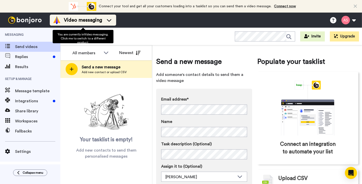
click at [107, 20] on icon at bounding box center [109, 20] width 8 height 5
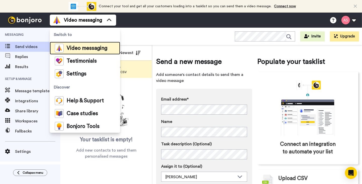
click at [83, 46] on span "Video messaging" at bounding box center [87, 48] width 41 height 5
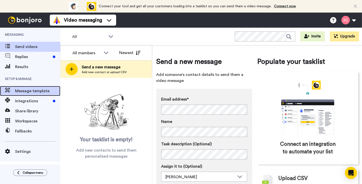
click at [39, 92] on span "Message template" at bounding box center [37, 91] width 45 height 6
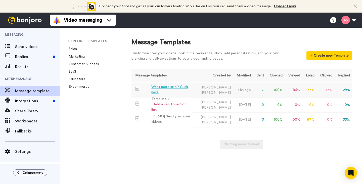
click at [170, 90] on div "Want more info? Click here" at bounding box center [170, 89] width 39 height 11
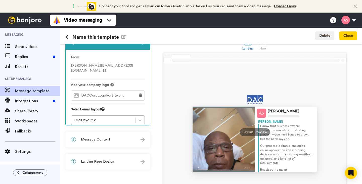
scroll to position [16, 0]
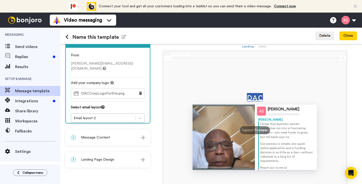
click at [142, 138] on img at bounding box center [142, 137] width 4 height 4
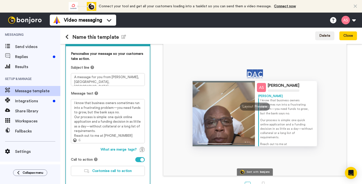
scroll to position [39, 0]
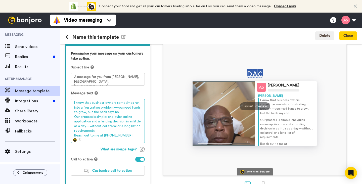
drag, startPoint x: 92, startPoint y: 136, endPoint x: 73, endPoint y: 137, distance: 19.6
click at [73, 137] on div "Message text I know that business owners sometimes run into a frustrating probl…" at bounding box center [108, 117] width 74 height 52
click at [120, 136] on textarea "I know that business owners sometimes run into a frustrating problem—you need f…" at bounding box center [108, 121] width 74 height 44
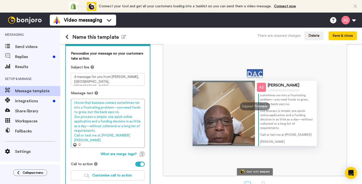
scroll to position [16, 0]
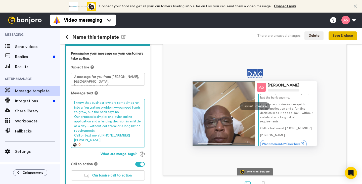
type textarea "I know that business owners sometimes run into a frustrating problem—you need f…"
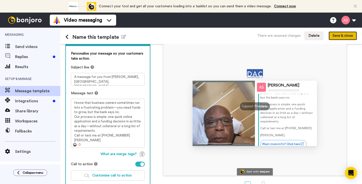
click at [340, 35] on button "Save & close" at bounding box center [342, 35] width 28 height 9
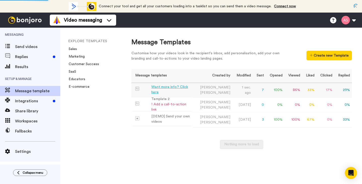
click at [180, 91] on div "Want more info? Click here" at bounding box center [170, 89] width 39 height 11
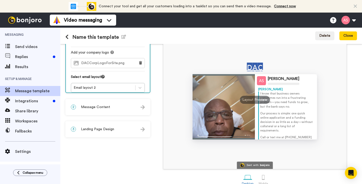
scroll to position [54, 0]
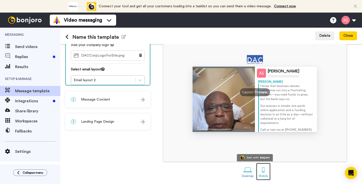
click at [264, 169] on div at bounding box center [263, 169] width 9 height 9
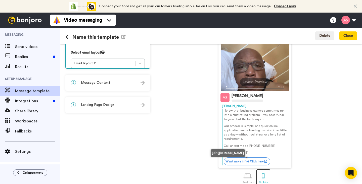
scroll to position [77, 0]
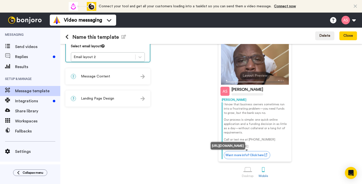
click at [327, 128] on div "Alvin Slaughter bonjoro.com Sent with bonjoro Alvin Slaughter Alvin I know that…" at bounding box center [255, 76] width 204 height 172
click at [258, 156] on link "Want more info? Click here" at bounding box center [247, 155] width 46 height 8
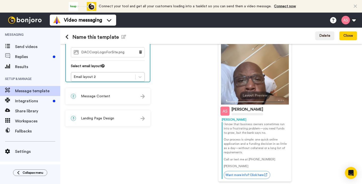
scroll to position [58, 0]
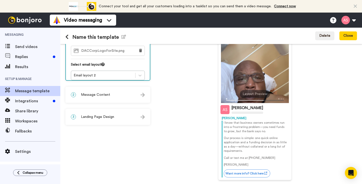
click at [143, 94] on img at bounding box center [142, 95] width 4 height 4
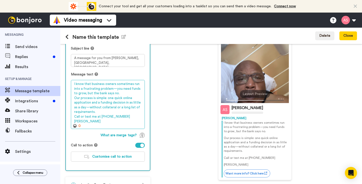
click at [74, 121] on textarea "I know that business owners sometimes run into a frustrating problem—you need f…" at bounding box center [108, 104] width 74 height 49
click at [101, 108] on textarea "I know that business owners sometimes run into a frustrating problem—you need f…" at bounding box center [108, 104] width 74 height 49
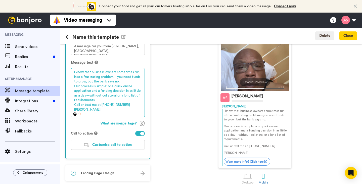
scroll to position [77, 0]
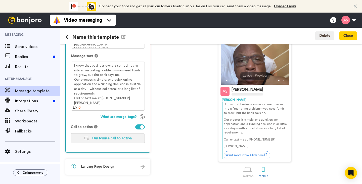
click at [108, 137] on span "Customise call to action" at bounding box center [111, 138] width 39 height 4
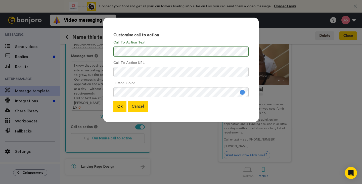
click at [142, 109] on button "Cancel" at bounding box center [138, 106] width 20 height 11
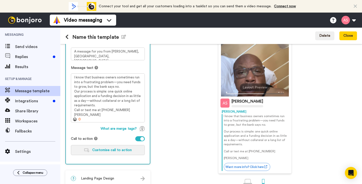
scroll to position [70, 0]
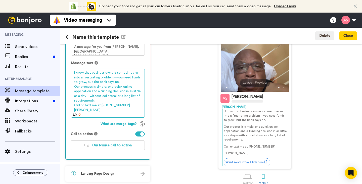
drag, startPoint x: 99, startPoint y: 105, endPoint x: 73, endPoint y: 106, distance: 26.4
click at [73, 106] on textarea "I know that business owners sometimes run into a frustrating problem—you need f…" at bounding box center [108, 93] width 74 height 49
drag, startPoint x: 107, startPoint y: 105, endPoint x: 88, endPoint y: 105, distance: 19.8
click at [88, 105] on textarea "I know that business owners sometimes run into a frustrating problem—you need f…" at bounding box center [108, 93] width 74 height 49
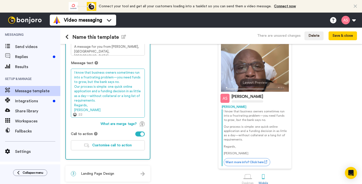
click at [83, 109] on textarea "I know that business owners sometimes run into a frustrating problem—you need f…" at bounding box center [108, 93] width 74 height 49
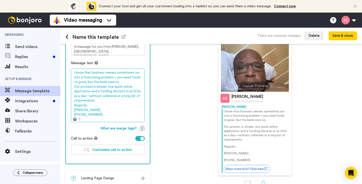
click at [74, 115] on textarea "I know that business owners sometimes run into a frustrating problem—you need f…" at bounding box center [108, 95] width 74 height 53
click at [83, 111] on textarea "I know that business owners sometimes run into a frustrating problem—you need f…" at bounding box center [108, 95] width 74 height 53
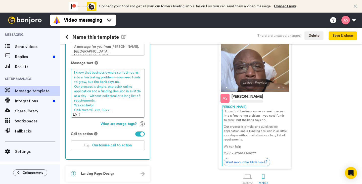
click at [87, 111] on textarea "I know that business owners sometimes run into a frustrating problem—you need f…" at bounding box center [108, 93] width 74 height 49
click at [81, 110] on textarea "I know that business owners sometimes run into a frustrating problem—you need f…" at bounding box center [108, 93] width 74 height 49
drag, startPoint x: 110, startPoint y: 109, endPoint x: 74, endPoint y: 107, distance: 35.7
click at [74, 107] on textarea "I know that business owners sometimes run into a frustrating problem—you need f…" at bounding box center [108, 93] width 74 height 49
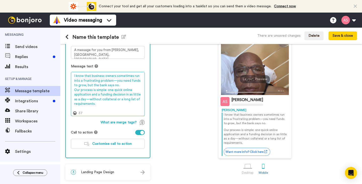
scroll to position [66, 0]
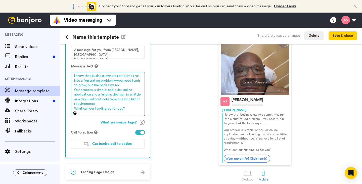
type textarea "I know that business owners sometimes run into a frustrating problem—you need f…"
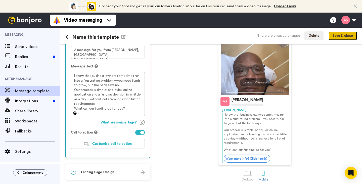
click at [340, 37] on button "Save & close" at bounding box center [342, 35] width 28 height 9
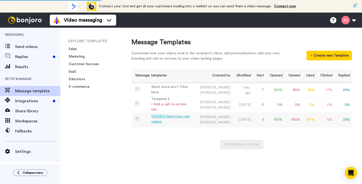
click at [181, 118] on div "[DEMO] Send your own videos" at bounding box center [170, 119] width 39 height 11
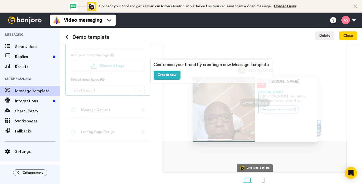
scroll to position [54, 0]
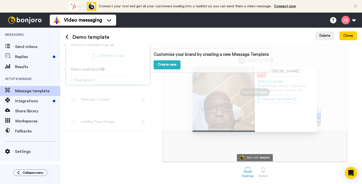
click at [67, 38] on icon at bounding box center [66, 36] width 3 height 5
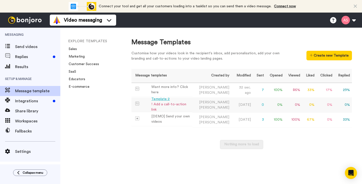
click at [177, 102] on div "Template 2" at bounding box center [170, 98] width 39 height 5
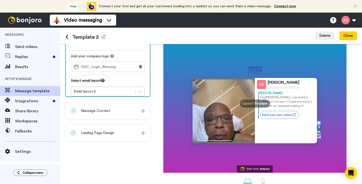
scroll to position [42, 0]
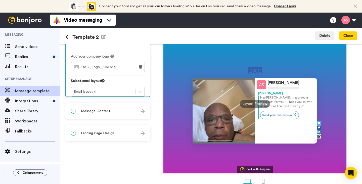
click at [141, 132] on img at bounding box center [142, 133] width 4 height 4
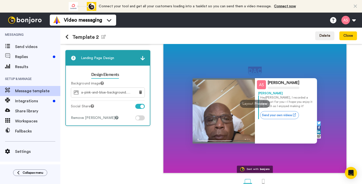
click at [141, 105] on div at bounding box center [142, 106] width 4 height 4
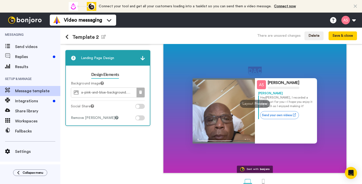
click at [141, 94] on icon at bounding box center [140, 92] width 3 height 4
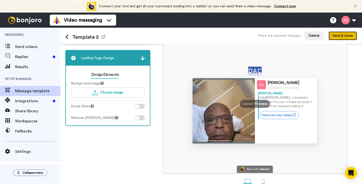
click at [334, 37] on button "Save & close" at bounding box center [342, 35] width 28 height 9
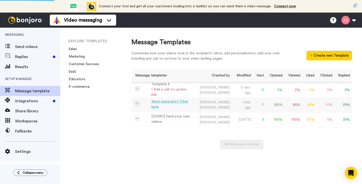
click at [189, 106] on div "Want more info? Click here" at bounding box center [170, 104] width 39 height 11
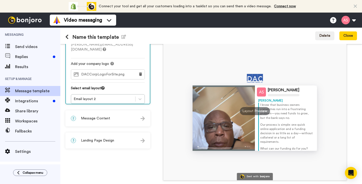
scroll to position [36, 0]
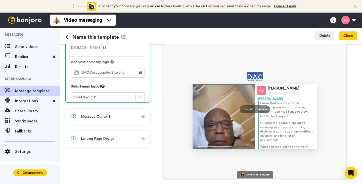
click at [20, 170] on button "Collapse menu" at bounding box center [30, 172] width 34 height 7
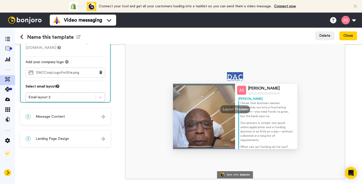
click at [8, 172] on icon at bounding box center [8, 173] width 2 height 4
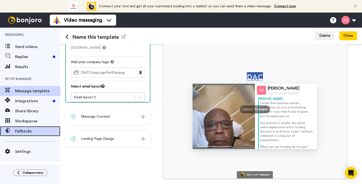
click at [23, 131] on span "Fallbacks" at bounding box center [37, 131] width 45 height 6
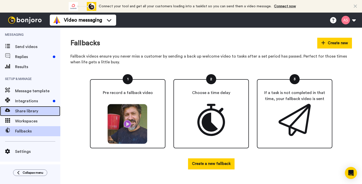
click at [34, 111] on span "Share library" at bounding box center [37, 111] width 45 height 6
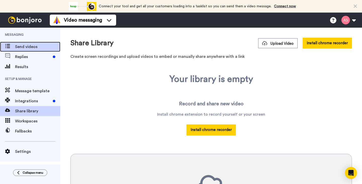
click at [26, 45] on span "Send videos" at bounding box center [37, 47] width 45 height 6
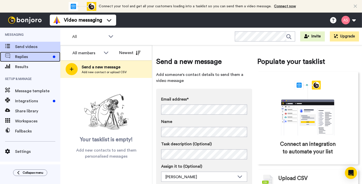
click at [35, 58] on span "Replies" at bounding box center [33, 57] width 36 height 6
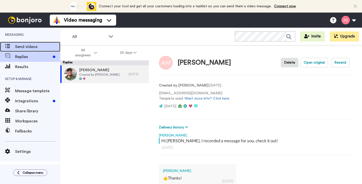
click at [37, 47] on span "Send videos" at bounding box center [37, 47] width 45 height 6
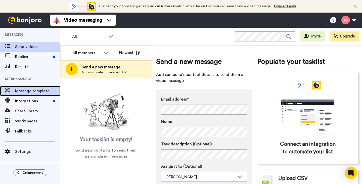
click at [37, 91] on span "Message template" at bounding box center [37, 91] width 45 height 6
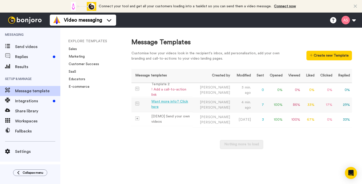
click at [157, 104] on div "Want more info? Click here" at bounding box center [170, 104] width 39 height 11
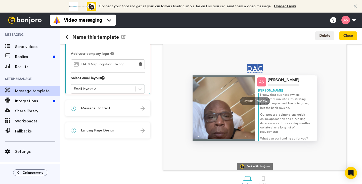
scroll to position [45, 0]
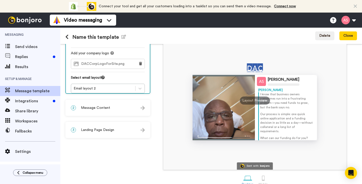
click at [143, 130] on img at bounding box center [142, 130] width 4 height 4
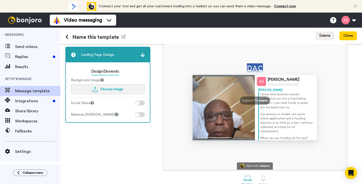
click at [116, 90] on span "Choose image" at bounding box center [111, 89] width 23 height 4
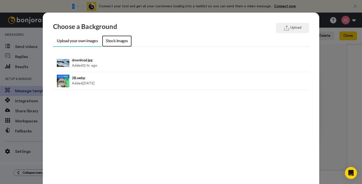
click at [118, 41] on link "Stock images" at bounding box center [116, 40] width 29 height 11
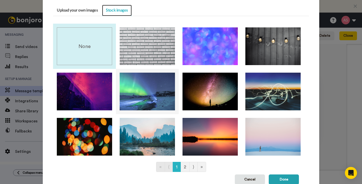
scroll to position [54, 0]
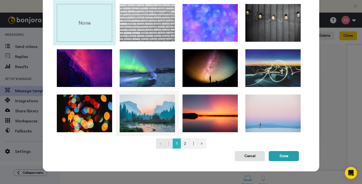
click at [142, 112] on img at bounding box center [147, 113] width 55 height 38
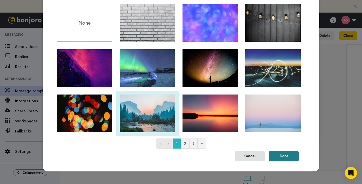
click at [277, 157] on button "Done" at bounding box center [283, 156] width 30 height 10
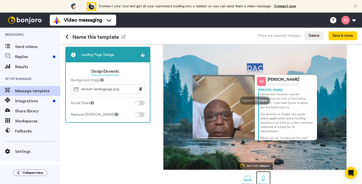
click at [264, 178] on div at bounding box center [263, 178] width 9 height 9
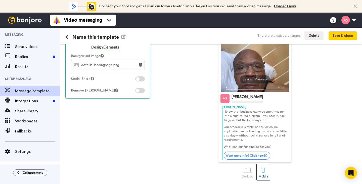
scroll to position [70, 0]
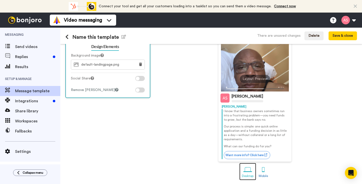
click at [249, 170] on div at bounding box center [247, 169] width 9 height 9
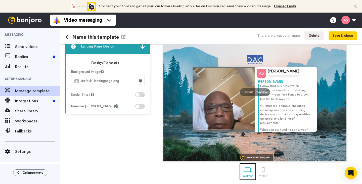
scroll to position [54, 0]
click at [140, 82] on icon at bounding box center [140, 81] width 3 height 4
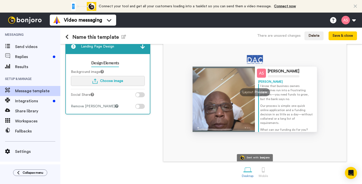
click at [120, 81] on span "Choose image" at bounding box center [111, 81] width 23 height 4
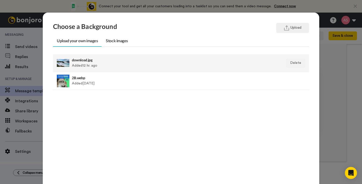
click at [94, 62] on div "download.jpg Added 12 hr. ago" at bounding box center [156, 63] width 169 height 13
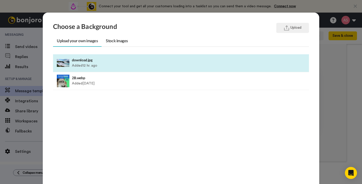
click at [323, 65] on div "Choose a Background Upload Upload your own images Stock images download.jpg Add…" at bounding box center [181, 92] width 362 height 184
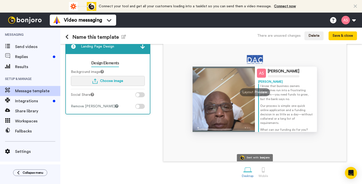
click at [108, 81] on span "Choose image" at bounding box center [111, 81] width 23 height 4
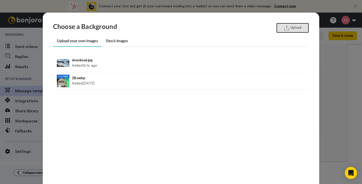
click at [290, 30] on button "Upload" at bounding box center [292, 28] width 33 height 10
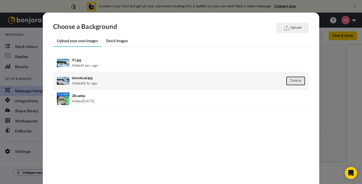
click at [295, 81] on button "Delete" at bounding box center [295, 80] width 19 height 9
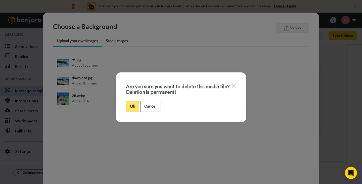
click at [135, 107] on button "Ok" at bounding box center [132, 106] width 13 height 11
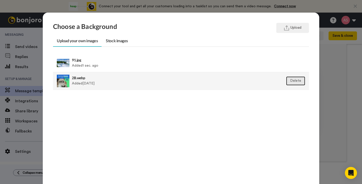
click at [299, 81] on button "Delete" at bounding box center [295, 80] width 19 height 9
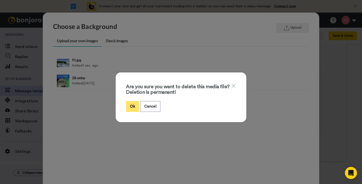
click at [135, 106] on button "Ok" at bounding box center [132, 106] width 13 height 11
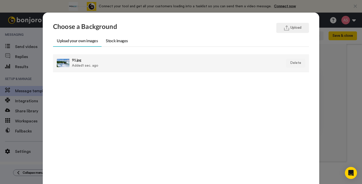
click at [67, 64] on div at bounding box center [63, 63] width 13 height 13
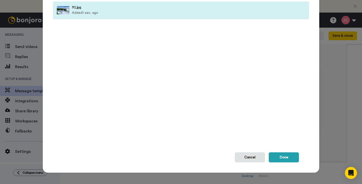
scroll to position [53, 0]
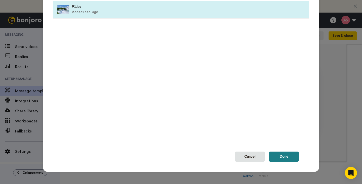
click at [283, 156] on button "Done" at bounding box center [283, 156] width 30 height 10
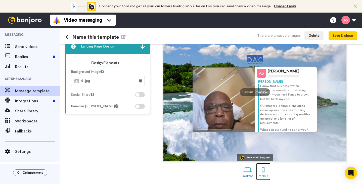
click at [264, 169] on div at bounding box center [263, 169] width 9 height 9
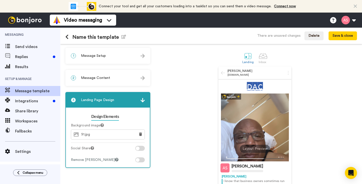
scroll to position [70, 0]
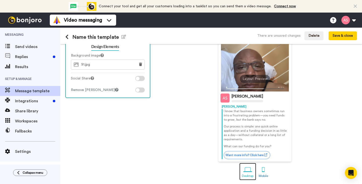
click at [249, 169] on div at bounding box center [247, 169] width 9 height 9
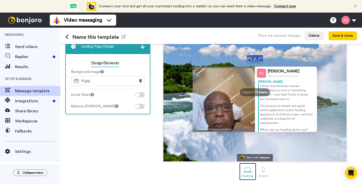
scroll to position [54, 0]
click at [340, 37] on button "Save & close" at bounding box center [342, 35] width 28 height 9
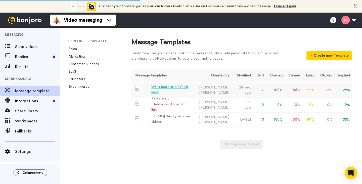
click at [167, 89] on div "Want more info? Click here" at bounding box center [170, 89] width 39 height 11
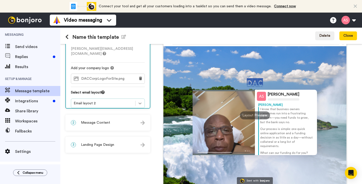
scroll to position [30, 0]
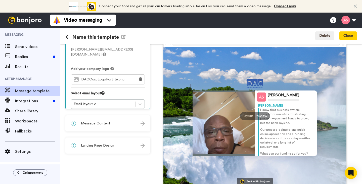
click at [142, 146] on img at bounding box center [142, 145] width 4 height 4
